Goal: Task Accomplishment & Management: Use online tool/utility

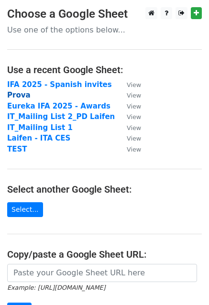
click at [18, 92] on strong "Prova" at bounding box center [18, 95] width 23 height 9
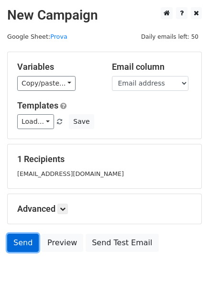
click at [14, 240] on link "Send" at bounding box center [23, 243] width 32 height 18
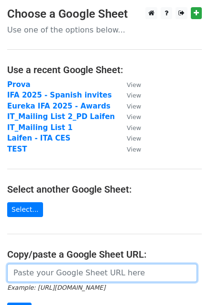
click at [31, 273] on input "url" at bounding box center [102, 273] width 190 height 18
paste input "[URL][DOMAIN_NAME]"
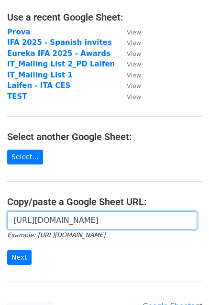
scroll to position [53, 0]
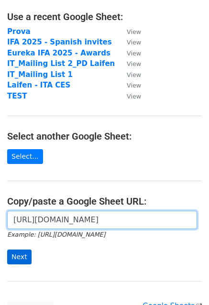
type input "https://docs.google.com/spreadsheets/d/1UC0t7IsSTa_oZDpKN-RLbjYxiu6gf5Rrf5No2Jp…"
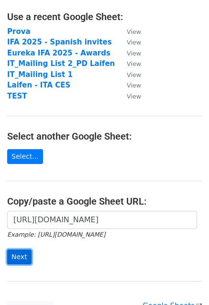
scroll to position [0, 0]
click at [21, 253] on input "Next" at bounding box center [19, 256] width 24 height 15
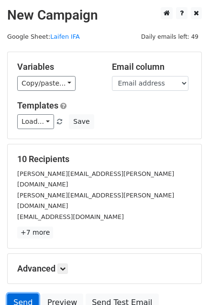
click at [14, 293] on link "Send" at bounding box center [23, 302] width 32 height 18
